Goal: Task Accomplishment & Management: Use online tool/utility

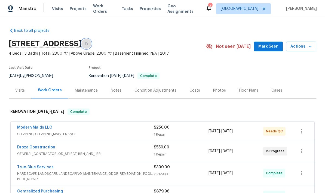
click at [88, 44] on icon "button" at bounding box center [86, 43] width 3 height 3
click at [91, 41] on button "button" at bounding box center [86, 44] width 10 height 10
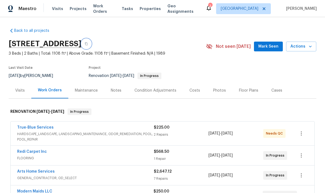
click at [91, 44] on button "button" at bounding box center [86, 44] width 10 height 10
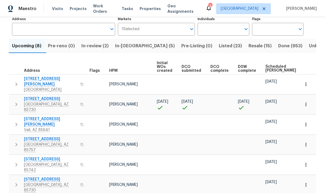
scroll to position [38, 0]
click at [219, 49] on span "Listed (23)" at bounding box center [230, 46] width 23 height 8
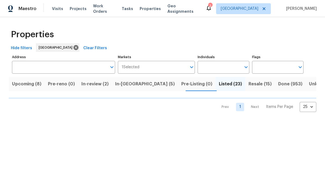
click at [225, 70] on input "Individuals" at bounding box center [219, 67] width 43 height 13
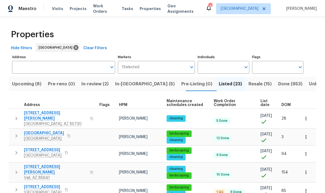
click at [225, 67] on input "Individuals" at bounding box center [219, 67] width 43 height 13
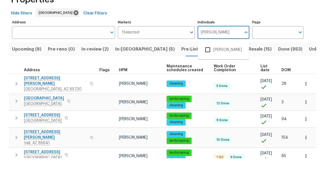
type input "[PERSON_NAME]"
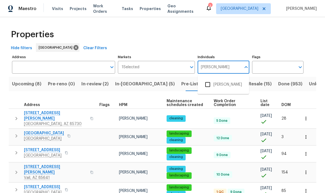
click at [210, 79] on input "checkbox" at bounding box center [207, 84] width 11 height 11
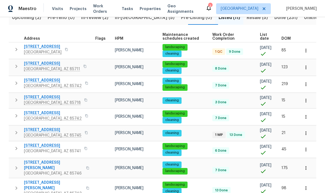
scroll to position [56, 0]
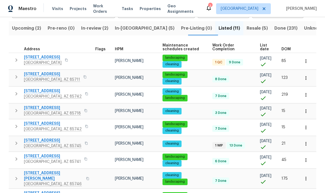
click at [265, 47] on span "List date" at bounding box center [266, 48] width 12 height 8
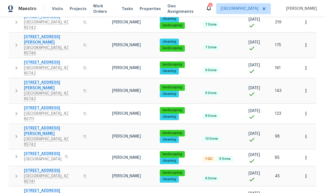
scroll to position [100, 0]
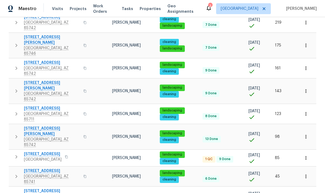
click at [16, 134] on icon "button" at bounding box center [16, 137] width 7 height 7
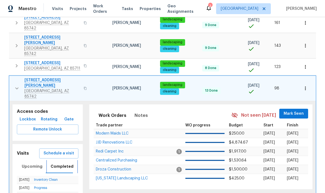
scroll to position [147, 0]
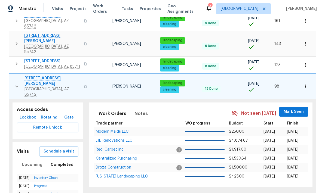
click at [53, 148] on span "Schedule a visit" at bounding box center [59, 151] width 31 height 7
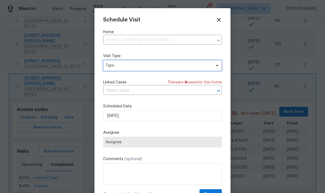
click at [186, 68] on span "Type" at bounding box center [159, 65] width 106 height 5
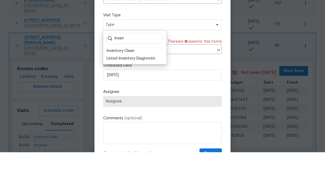
type input "Inven"
click at [128, 89] on div "Inventory Clean" at bounding box center [121, 91] width 28 height 5
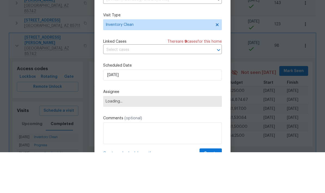
scroll to position [22, 0]
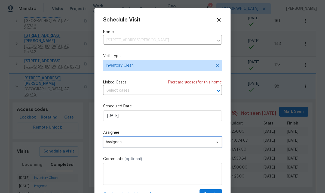
click at [183, 144] on span "Assignee" at bounding box center [159, 142] width 107 height 4
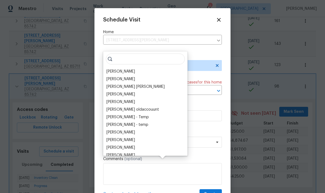
click at [133, 68] on div "[PERSON_NAME]" at bounding box center [145, 72] width 81 height 8
click at [129, 69] on div "[PERSON_NAME]" at bounding box center [121, 71] width 29 height 5
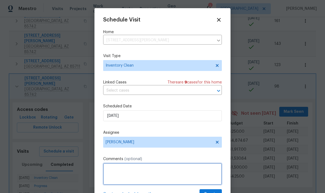
click at [207, 168] on textarea at bounding box center [162, 174] width 119 height 22
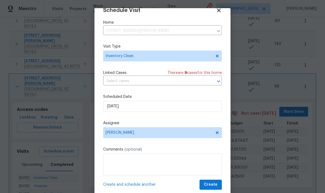
scroll to position [11, 0]
click at [212, 184] on span "Create" at bounding box center [211, 185] width 14 height 7
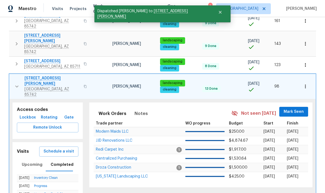
click at [20, 76] on button "button" at bounding box center [16, 87] width 11 height 22
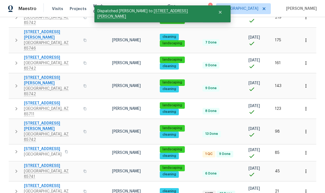
scroll to position [100, 0]
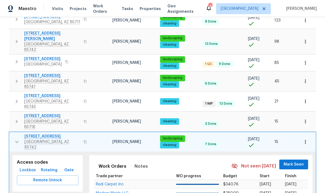
scroll to position [192, 0]
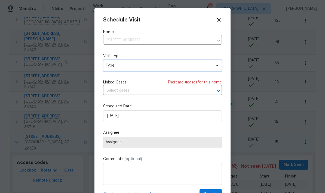
click at [172, 69] on span "Type" at bounding box center [162, 65] width 119 height 11
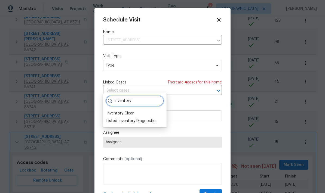
type input "Inventory"
click at [114, 111] on div "Inventory Clean" at bounding box center [121, 113] width 28 height 5
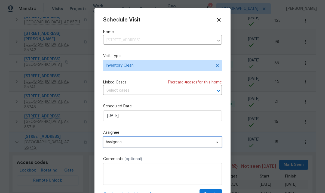
click at [180, 144] on span "Assignee" at bounding box center [159, 142] width 107 height 4
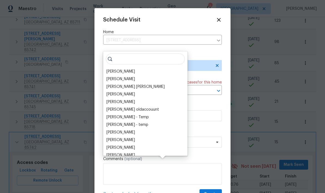
click at [128, 69] on div "[PERSON_NAME]" at bounding box center [121, 71] width 29 height 5
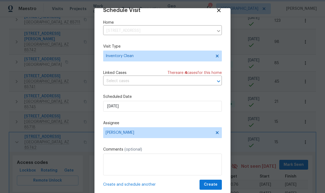
scroll to position [11, 0]
click at [214, 184] on span "Create" at bounding box center [211, 185] width 14 height 7
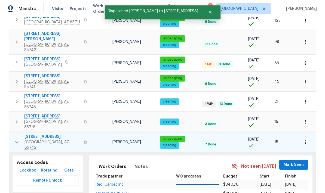
click at [19, 134] on button "button" at bounding box center [16, 142] width 11 height 16
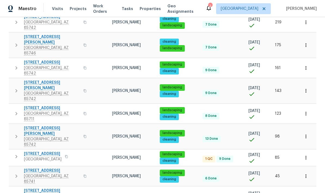
scroll to position [100, 0]
